Goal: Find specific page/section: Find specific page/section

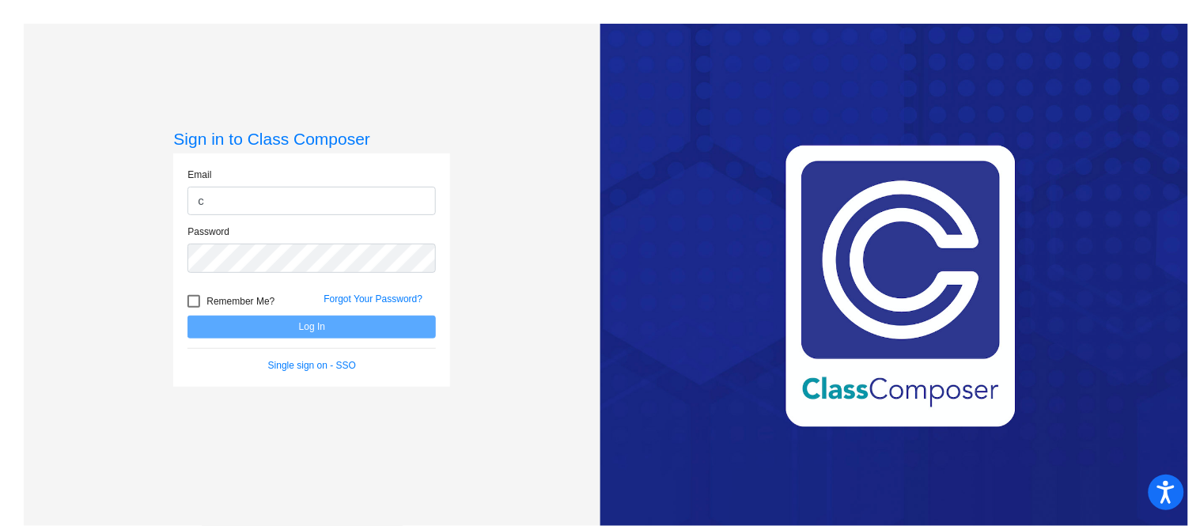
type input "[EMAIL_ADDRESS][DOMAIN_NAME]"
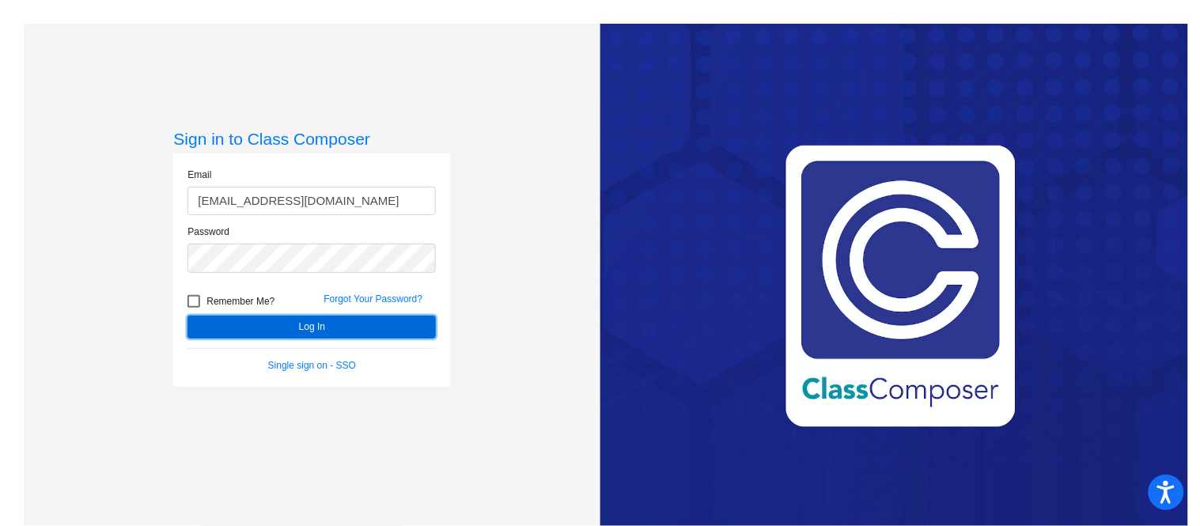
click at [367, 328] on button "Log In" at bounding box center [312, 327] width 248 height 23
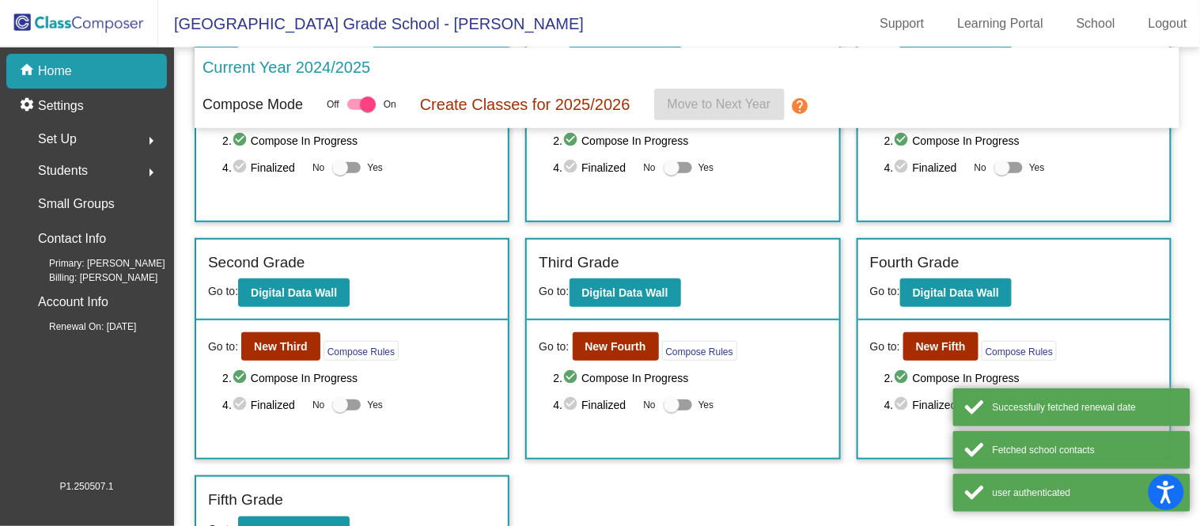
scroll to position [155, 0]
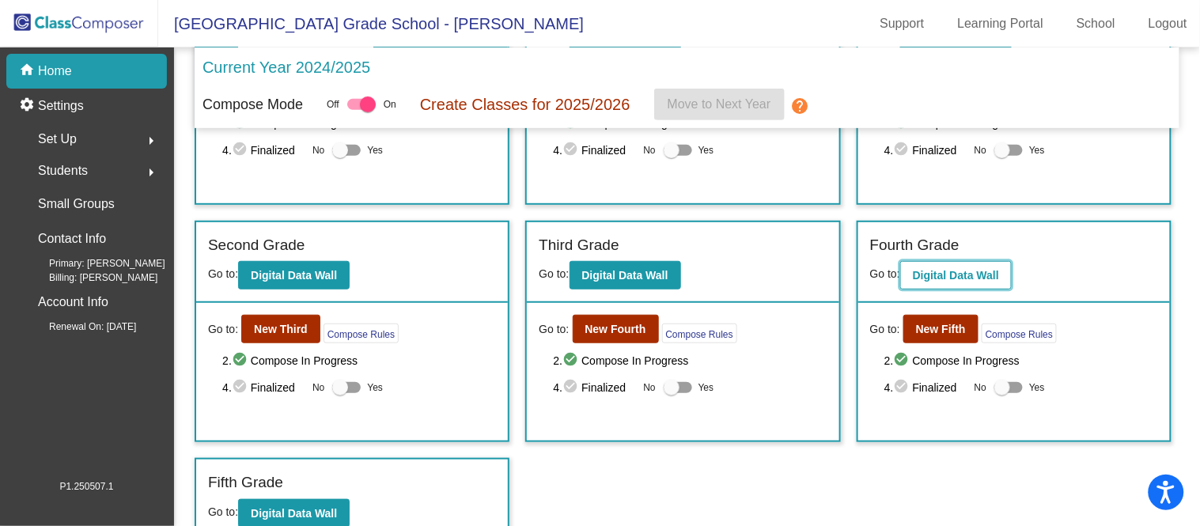
click at [944, 275] on b "Digital Data Wall" at bounding box center [956, 275] width 86 height 13
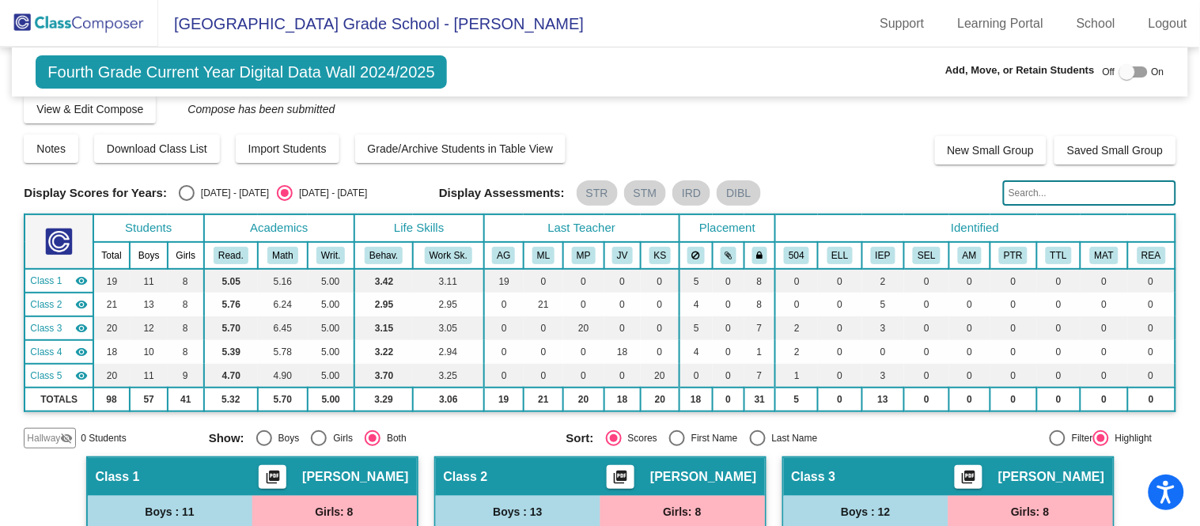
scroll to position [14, 0]
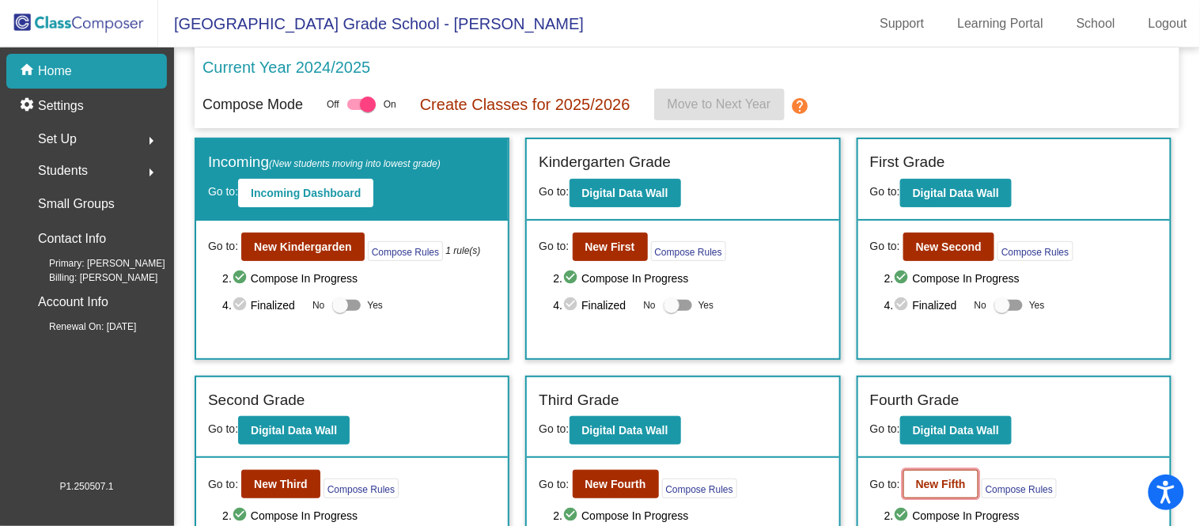
click at [945, 482] on b "New Fifth" at bounding box center [941, 484] width 50 height 13
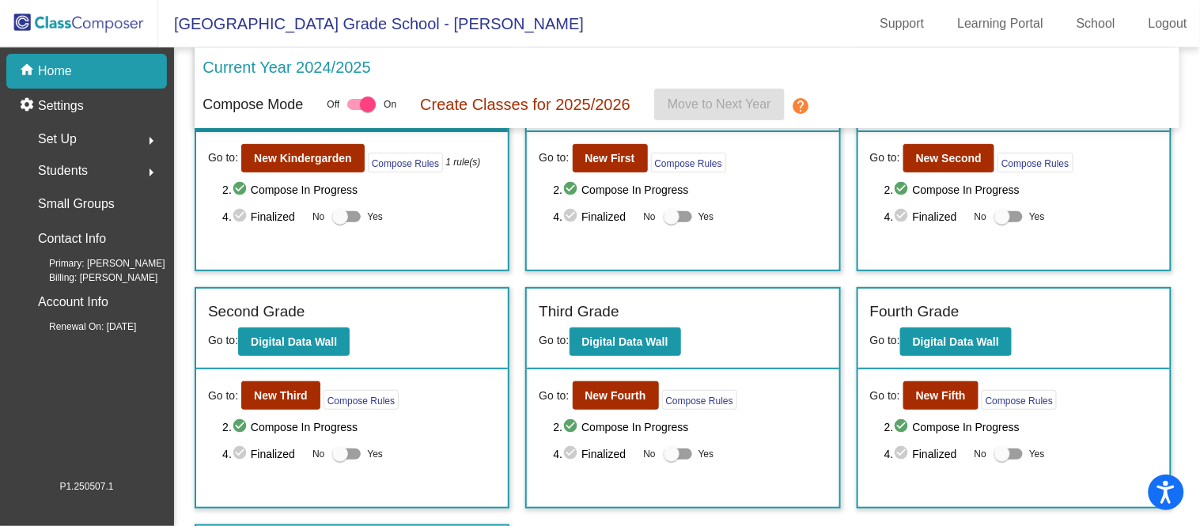
scroll to position [112, 0]
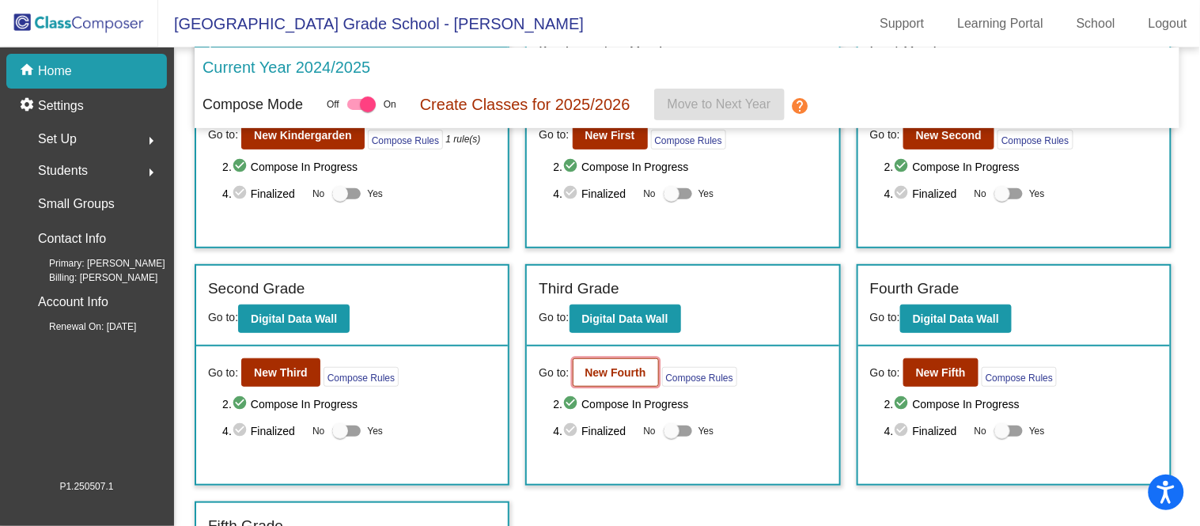
click at [612, 368] on b "New Fourth" at bounding box center [615, 372] width 61 height 13
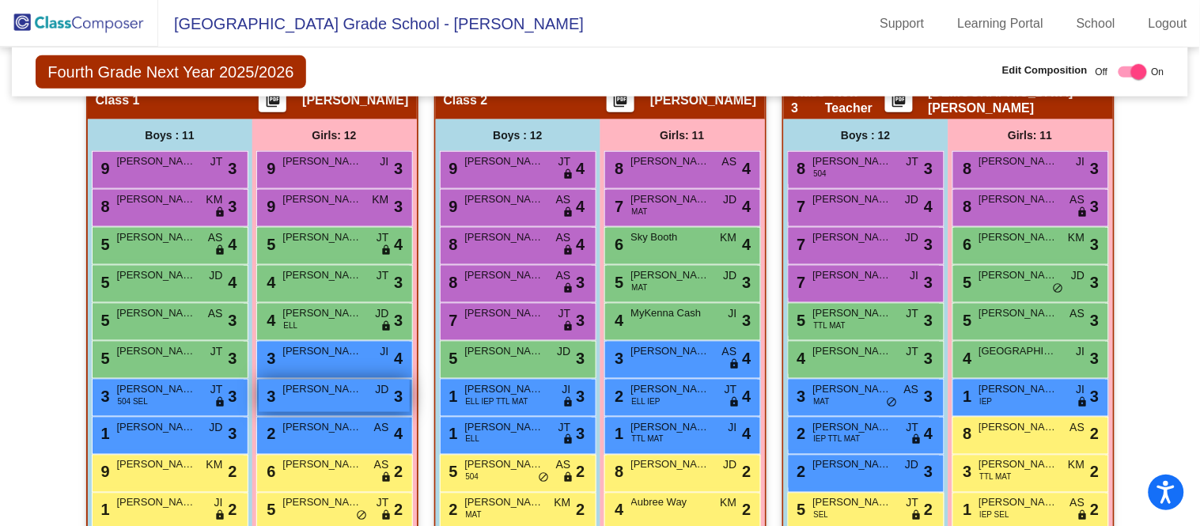
scroll to position [381, 0]
